Goal: Task Accomplishment & Management: Complete application form

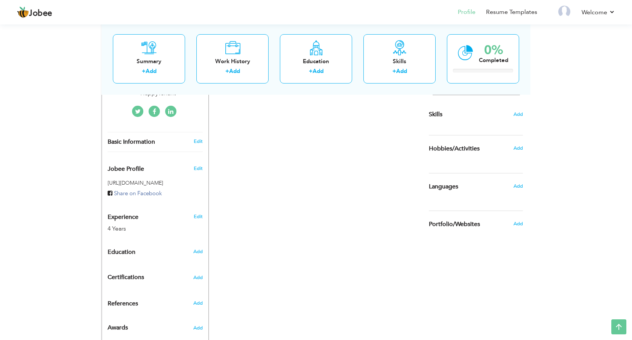
scroll to position [191, 0]
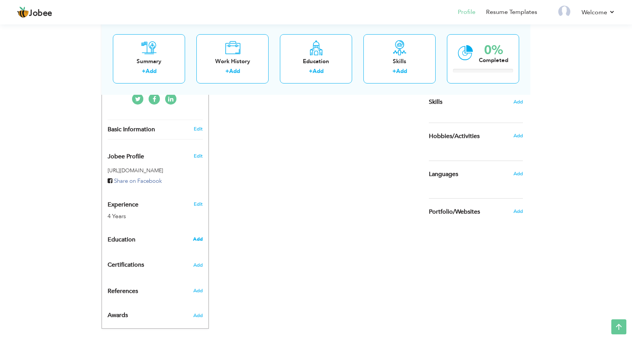
click at [200, 236] on span "Add" at bounding box center [198, 239] width 10 height 7
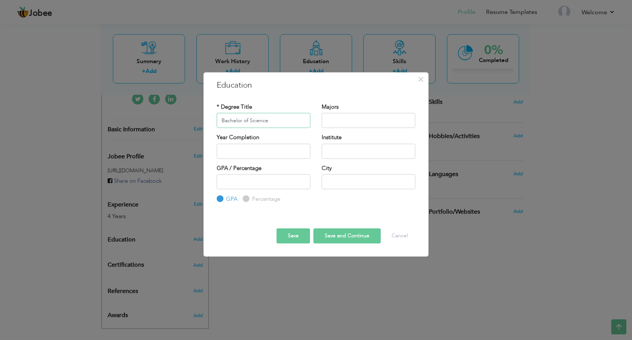
type input "Bachelor of Science"
click at [352, 124] on input "text" at bounding box center [369, 120] width 94 height 15
click at [293, 149] on input "text" at bounding box center [264, 151] width 94 height 15
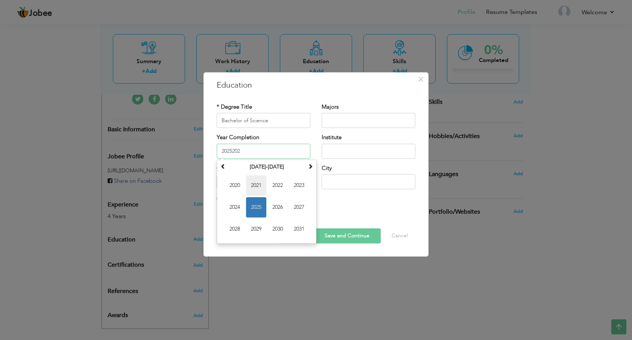
click at [257, 188] on span "2021" at bounding box center [256, 185] width 20 height 20
type input "2021"
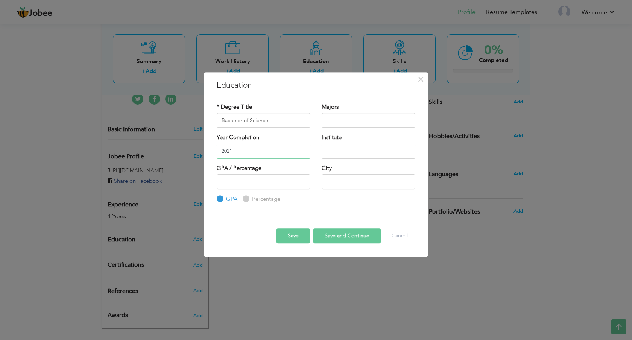
click at [265, 150] on input "2021" at bounding box center [264, 151] width 94 height 15
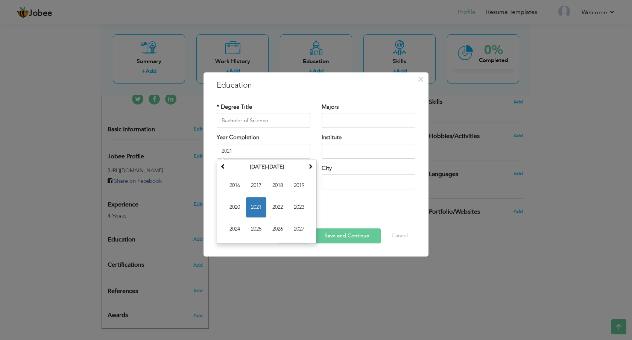
click at [365, 201] on div "GPA / Percentage GPA Percentage City" at bounding box center [316, 183] width 210 height 39
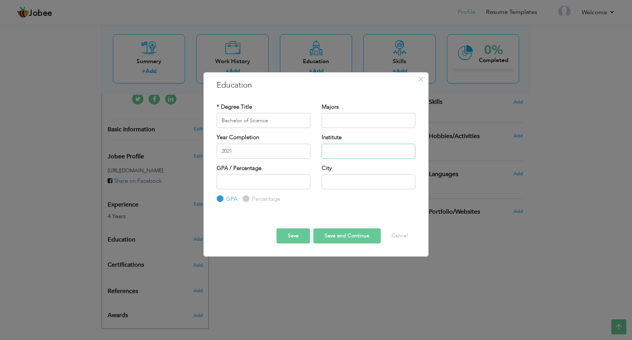
click at [343, 146] on input "text" at bounding box center [369, 151] width 94 height 15
type input "[GEOGRAPHIC_DATA] (GCU) [GEOGRAPHIC_DATA]"
click at [352, 186] on input "text" at bounding box center [369, 181] width 94 height 15
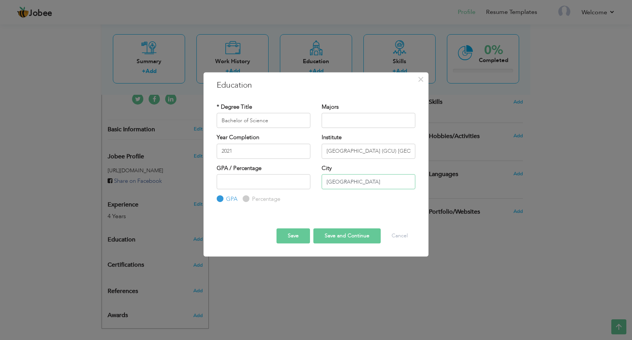
type input "[GEOGRAPHIC_DATA]"
click at [248, 177] on input "number" at bounding box center [264, 181] width 94 height 15
type input "3.22"
click at [353, 117] on input "text" at bounding box center [369, 120] width 94 height 15
type input "Computer Science"
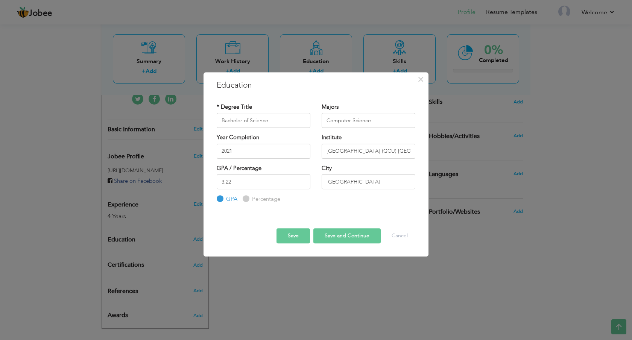
click at [350, 233] on button "Save and Continue" at bounding box center [346, 235] width 67 height 15
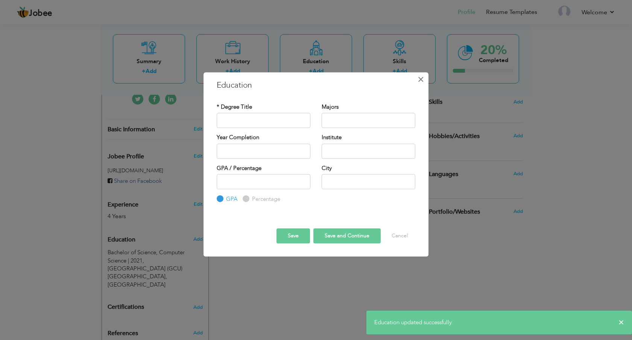
click at [421, 80] on span "×" at bounding box center [420, 80] width 6 height 14
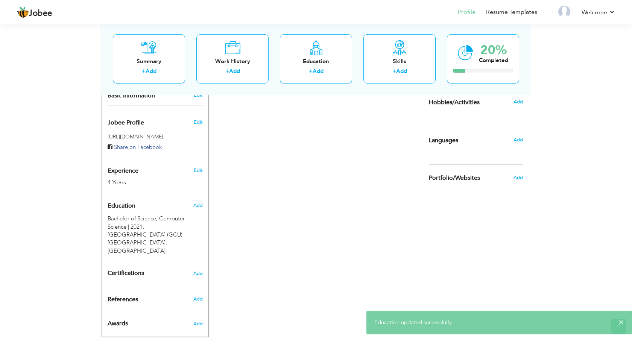
scroll to position [226, 0]
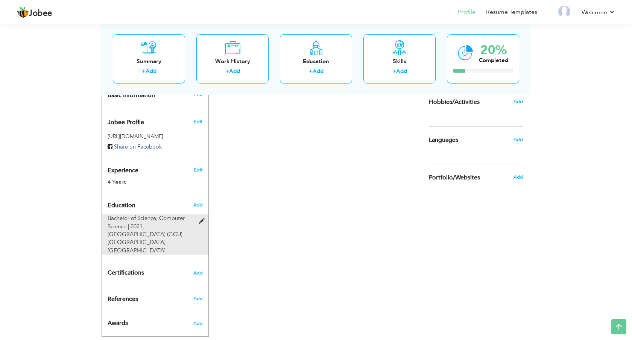
click at [151, 214] on span "Bachelor of Science, Computer Science | 2021," at bounding box center [146, 221] width 77 height 15
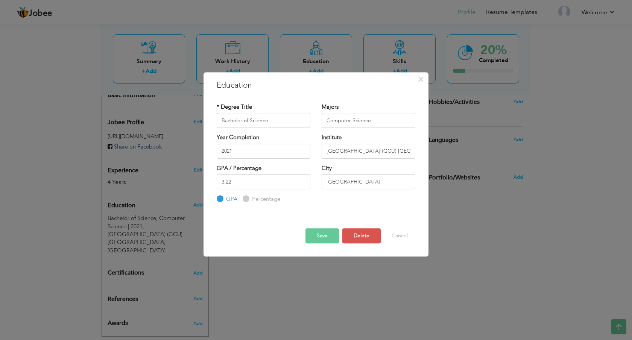
click at [320, 239] on button "Save" at bounding box center [321, 235] width 33 height 15
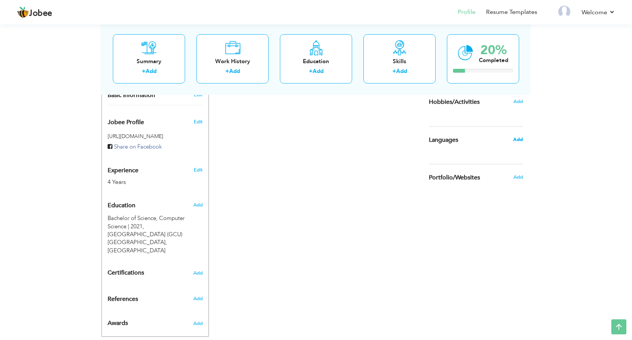
click at [516, 139] on span "Add" at bounding box center [518, 139] width 10 height 7
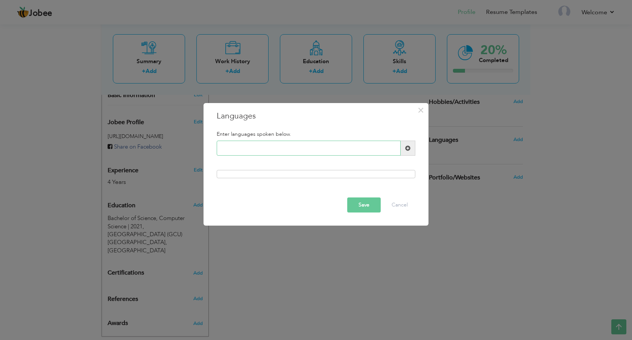
click at [258, 150] on input "text" at bounding box center [309, 148] width 184 height 15
type input "English"
click at [407, 150] on span at bounding box center [407, 148] width 5 height 5
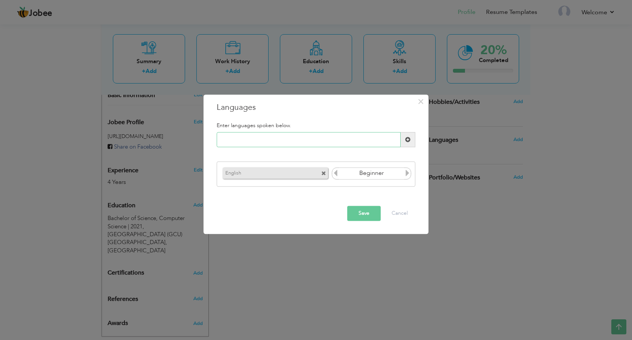
click at [264, 135] on input "text" at bounding box center [309, 139] width 184 height 15
type input "Urdu"
click at [408, 143] on span at bounding box center [408, 139] width 15 height 15
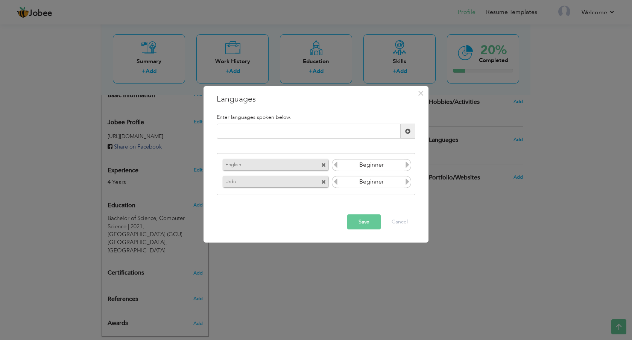
click at [406, 182] on icon at bounding box center [407, 181] width 7 height 7
click at [405, 166] on icon at bounding box center [407, 164] width 7 height 7
click at [407, 165] on icon at bounding box center [407, 164] width 7 height 7
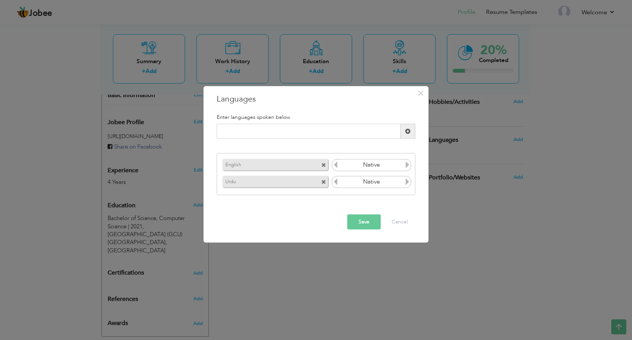
click at [407, 165] on icon at bounding box center [407, 164] width 7 height 7
click at [335, 168] on icon at bounding box center [335, 164] width 7 height 7
click at [369, 222] on button "Save" at bounding box center [363, 221] width 33 height 15
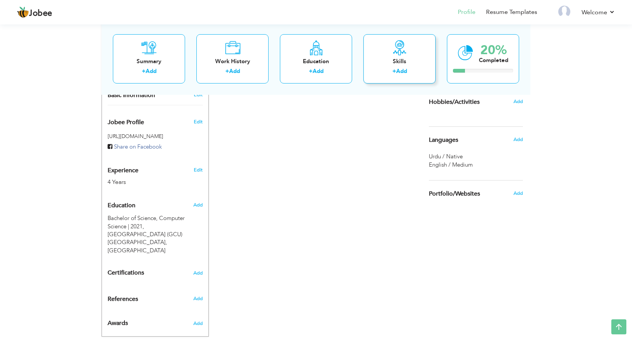
click at [392, 68] on label "+" at bounding box center [394, 71] width 4 height 8
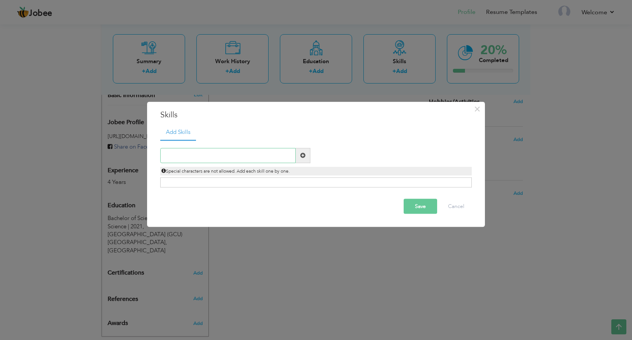
click at [224, 158] on input "text" at bounding box center [227, 155] width 135 height 15
click at [208, 155] on input "text" at bounding box center [227, 155] width 135 height 15
type input "Ruby On Rails"
click at [299, 157] on span at bounding box center [303, 155] width 15 height 15
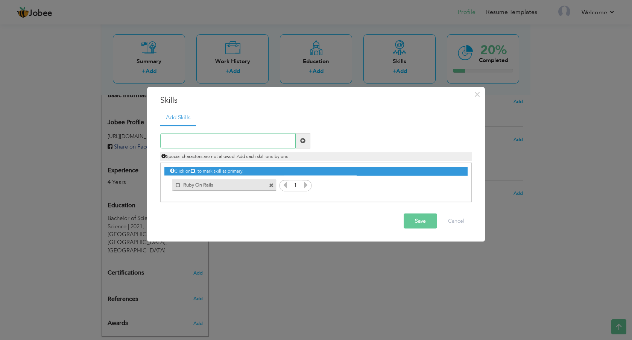
click at [194, 142] on input "text" at bounding box center [227, 140] width 135 height 15
type input "R"
type input "Node js"
click at [304, 142] on span at bounding box center [302, 140] width 5 height 5
click at [236, 143] on input "text" at bounding box center [227, 140] width 135 height 15
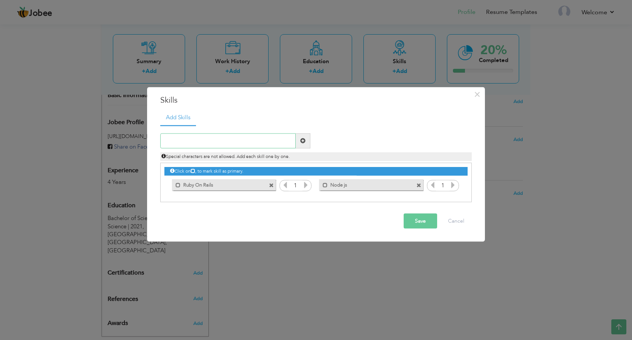
type input "H"
type input "React"
click at [297, 146] on span at bounding box center [303, 140] width 15 height 15
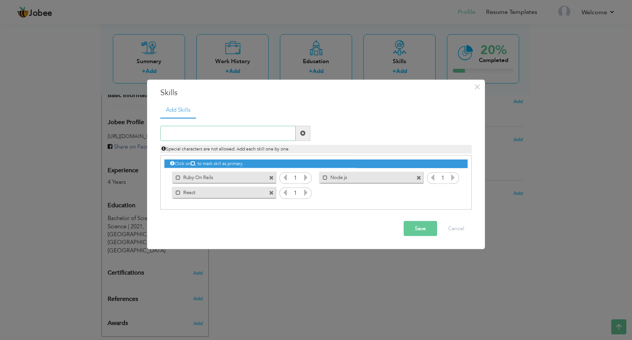
click at [252, 136] on input "text" at bounding box center [227, 133] width 135 height 15
type input "Redis"
click at [303, 135] on span at bounding box center [302, 132] width 5 height 5
click at [196, 136] on input "text" at bounding box center [227, 133] width 135 height 15
type input "MongoDB"
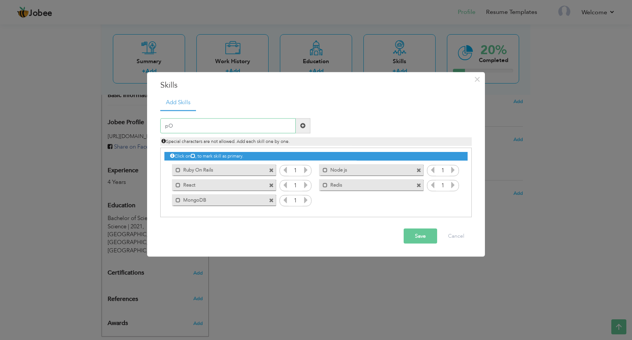
type input "p"
type input "Postgres"
click at [206, 127] on input "text" at bounding box center [227, 125] width 135 height 15
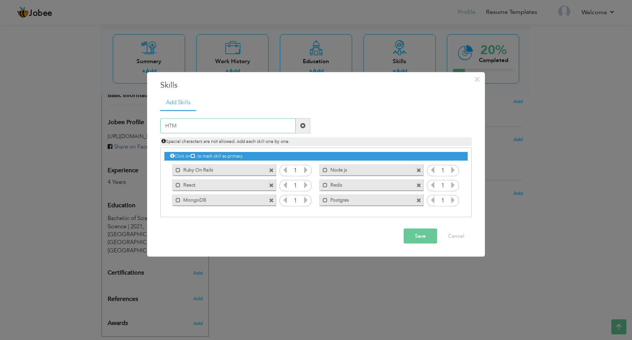
type input "HTML"
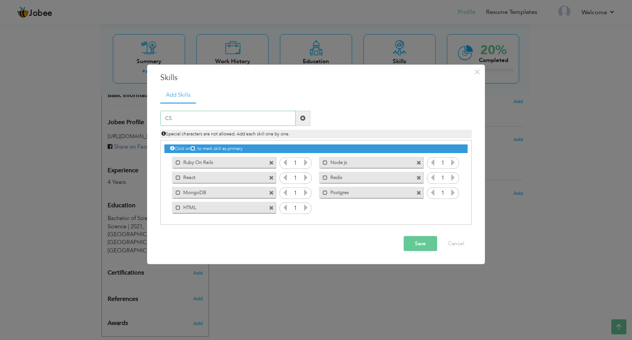
type input "CSS"
type input "Tailwind"
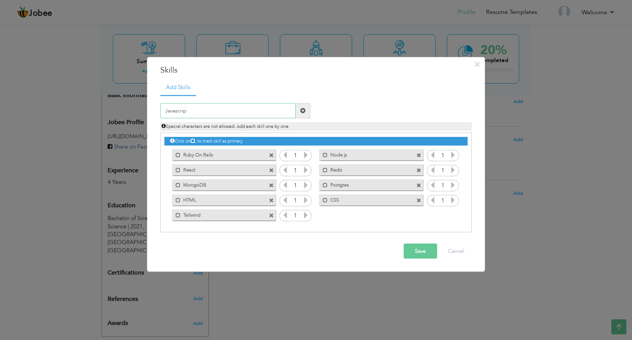
type input "Javascript"
type input "Docker"
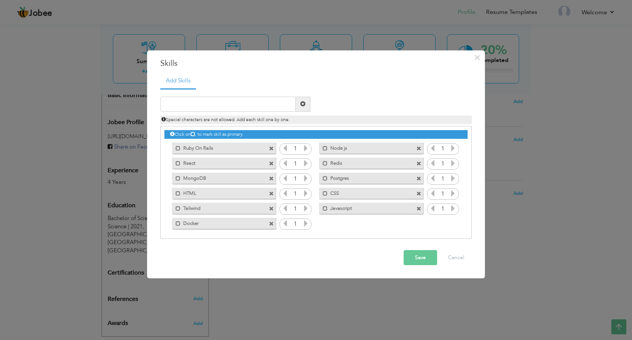
click at [419, 256] on button "Save" at bounding box center [420, 257] width 33 height 15
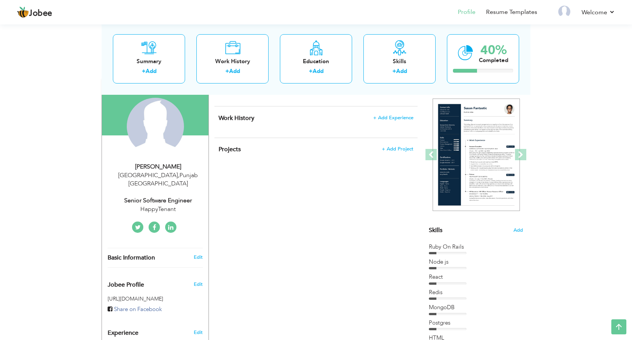
scroll to position [0, 0]
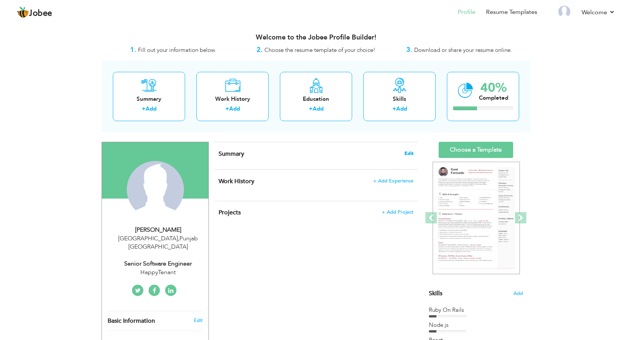
click at [407, 155] on span "Edit" at bounding box center [408, 153] width 9 height 5
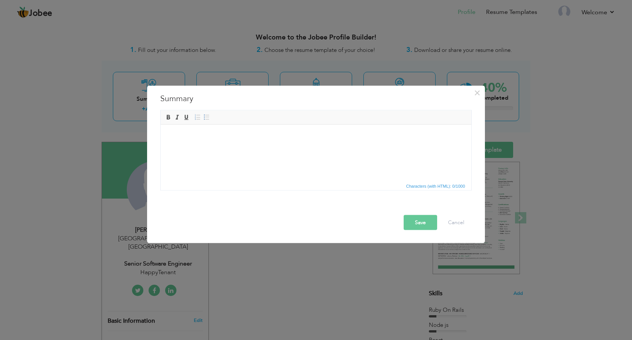
click at [262, 137] on body at bounding box center [316, 136] width 296 height 8
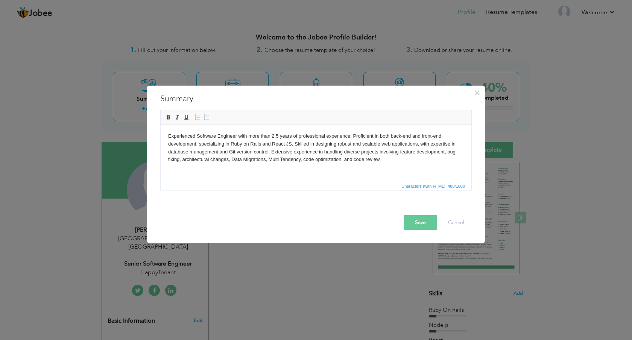
click at [274, 133] on body "Experienced Software Engineer with more than 2.5 years of professional experien…" at bounding box center [316, 147] width 296 height 31
click at [170, 121] on span "Bold Italic Underline" at bounding box center [177, 117] width 27 height 9
click at [168, 114] on span at bounding box center [168, 117] width 6 height 6
click at [426, 225] on button "Save" at bounding box center [420, 222] width 33 height 15
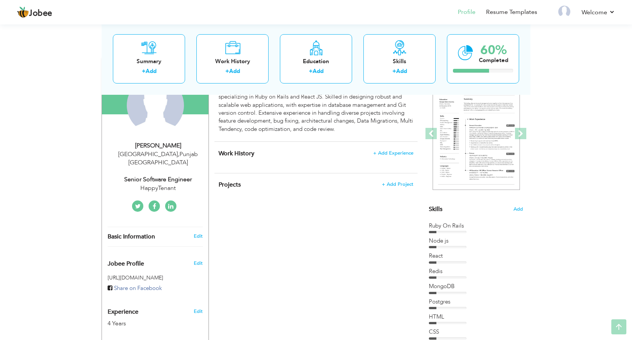
scroll to position [85, 0]
click at [399, 183] on span "+ Add Project" at bounding box center [397, 183] width 32 height 5
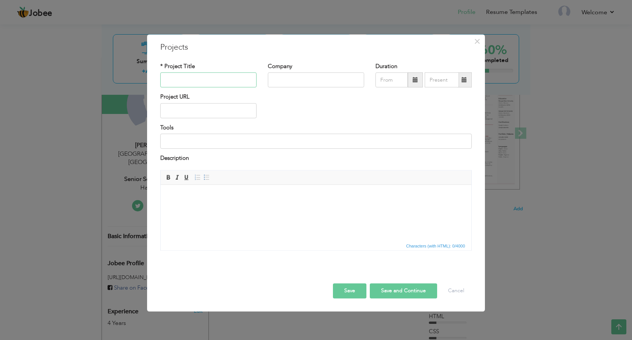
click at [183, 81] on input "text" at bounding box center [208, 80] width 96 height 15
paste input "Lets Chatly"
type input "Lets Chatly"
click at [308, 83] on input "text" at bounding box center [316, 80] width 96 height 15
type input "Devsinc"
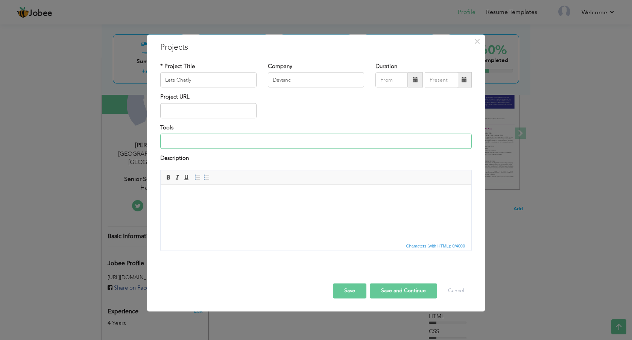
click at [201, 141] on input at bounding box center [315, 141] width 311 height 15
paste input "Ruby On Rails, Vue, PostgreSQL, Sidekiq, Pinia, Action Cable"
type input "Ruby On Rails, Vue, PostgreSQL, Sidekiq, Pinia, Action Cable"
click at [392, 288] on button "Save and Continue" at bounding box center [403, 290] width 67 height 15
click at [207, 79] on input "text" at bounding box center [208, 80] width 96 height 15
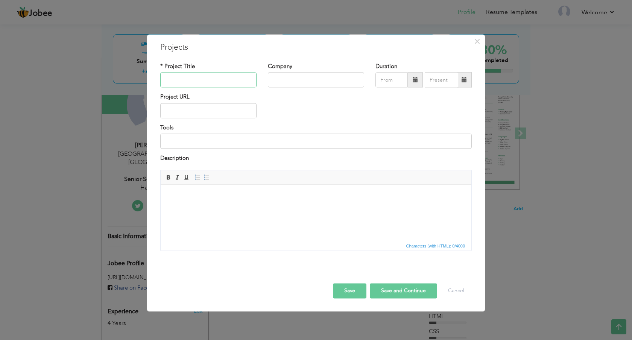
paste input "Haletale"
type input "Haletale"
click at [291, 77] on input "text" at bounding box center [316, 80] width 96 height 15
paste input "Devsinc"
type input "Devsinc"
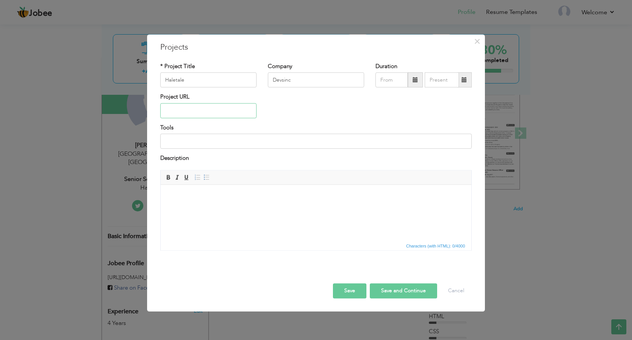
click at [199, 113] on input "text" at bounding box center [208, 110] width 96 height 15
paste input "[URL][DOMAIN_NAME]"
type input "[URL][DOMAIN_NAME]"
